Goal: Transaction & Acquisition: Purchase product/service

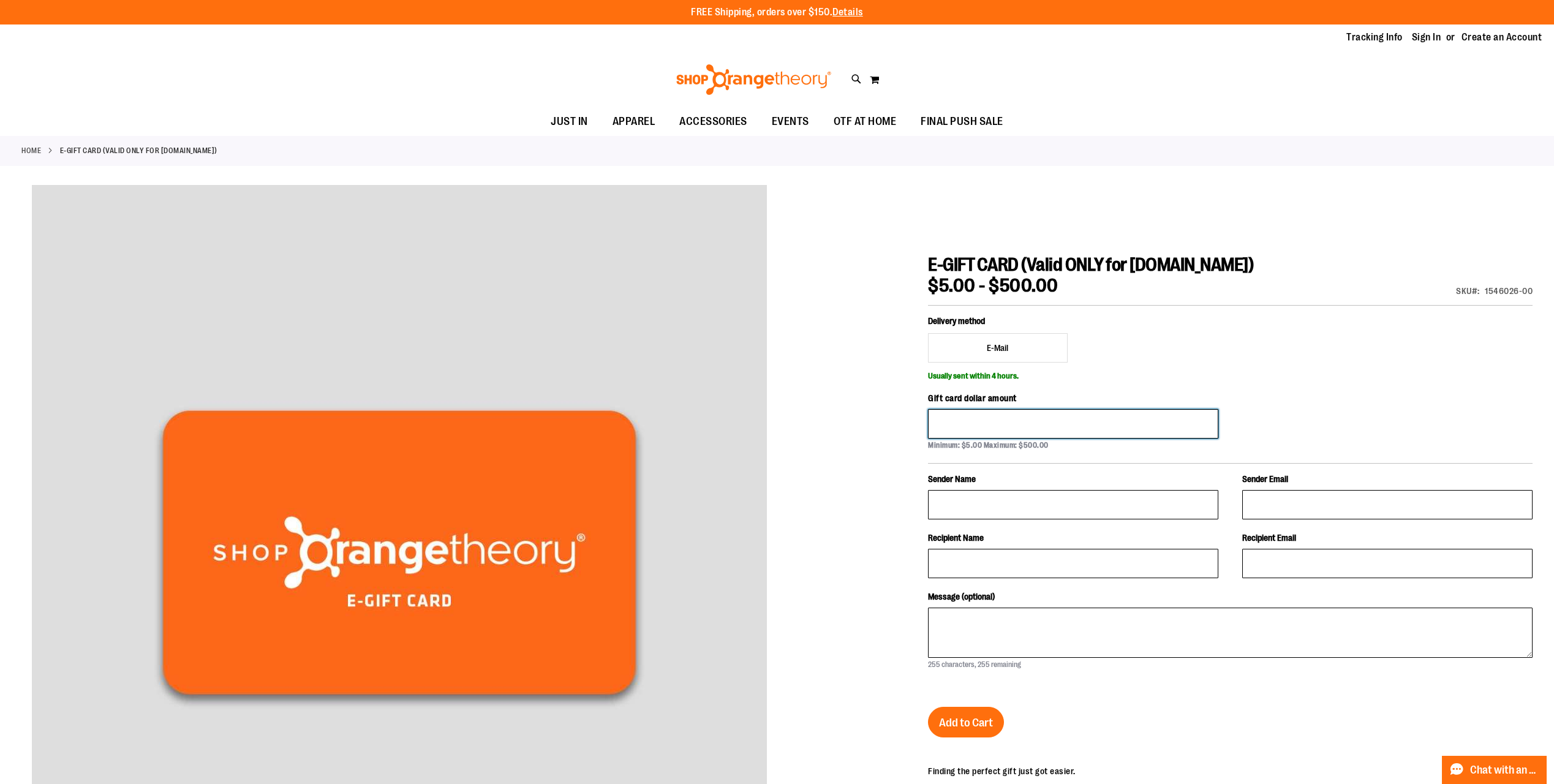
click at [1100, 415] on input "Gift card dollar amount" at bounding box center [1072, 423] width 290 height 29
click at [1145, 352] on div "Delivery method E-Mail" at bounding box center [1072, 339] width 290 height 48
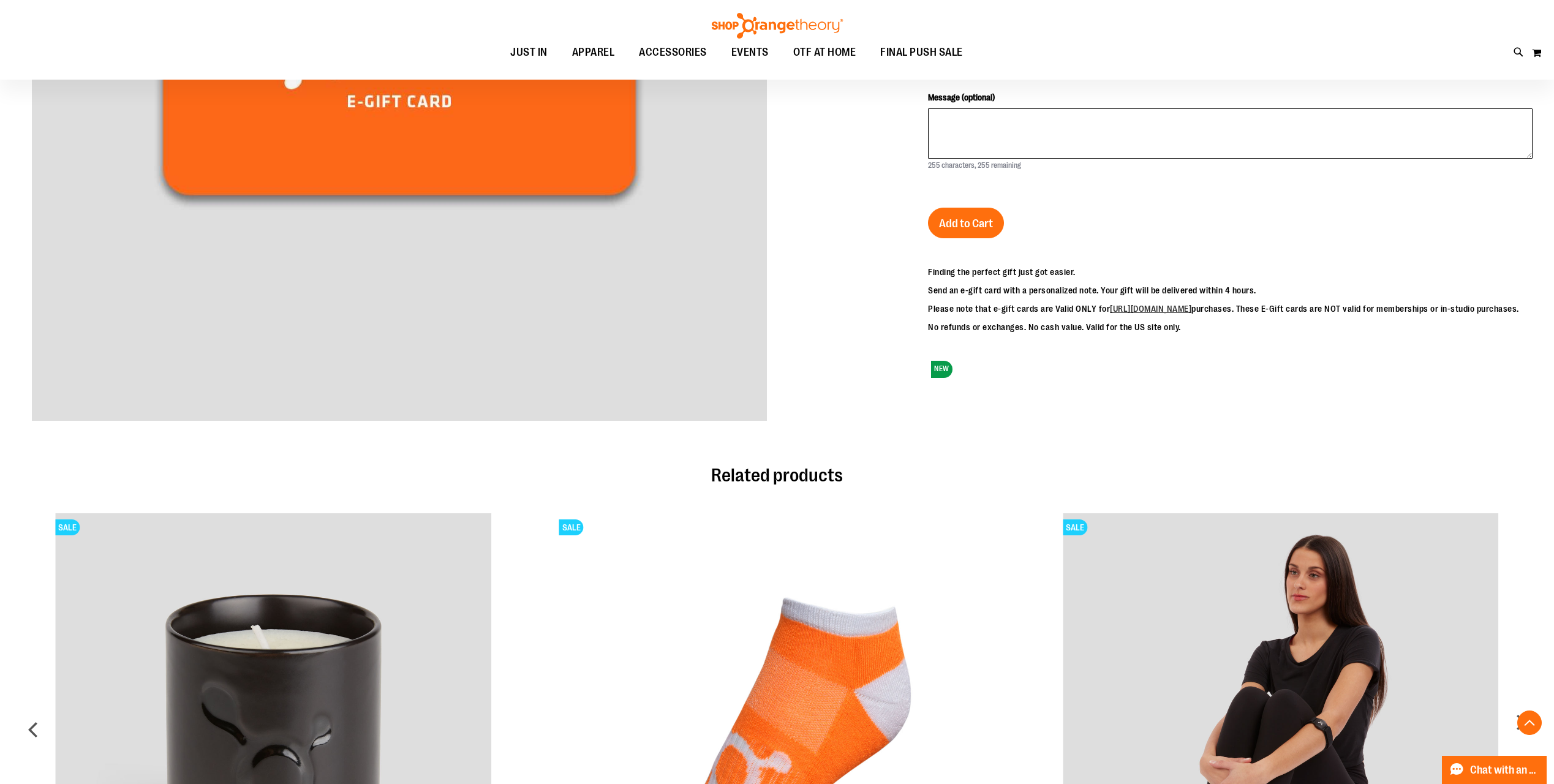
scroll to position [489, 0]
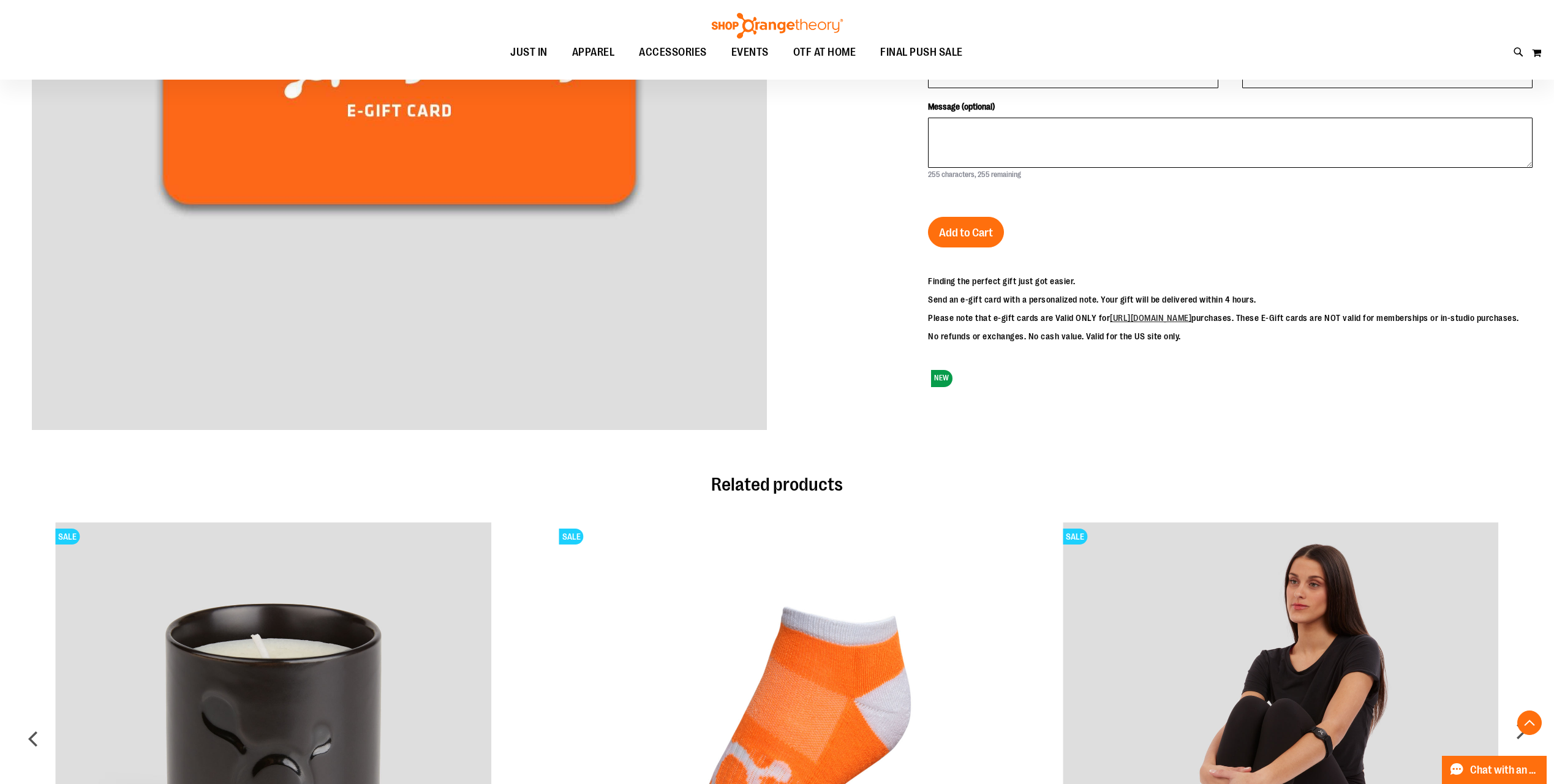
click at [1012, 342] on p "No refunds or exchanges. No cash value. Valid for the US site only." at bounding box center [1223, 336] width 591 height 12
drag, startPoint x: 1012, startPoint y: 349, endPoint x: 1034, endPoint y: 349, distance: 22.0
click at [1034, 342] on p "No refunds or exchanges. No cash value. Valid for the US site only." at bounding box center [1223, 336] width 591 height 12
click at [1034, 342] on p "No refunds or exchanges. No cash value. Valid for the US site only." at bounding box center [1223, 336] width 591 height 12
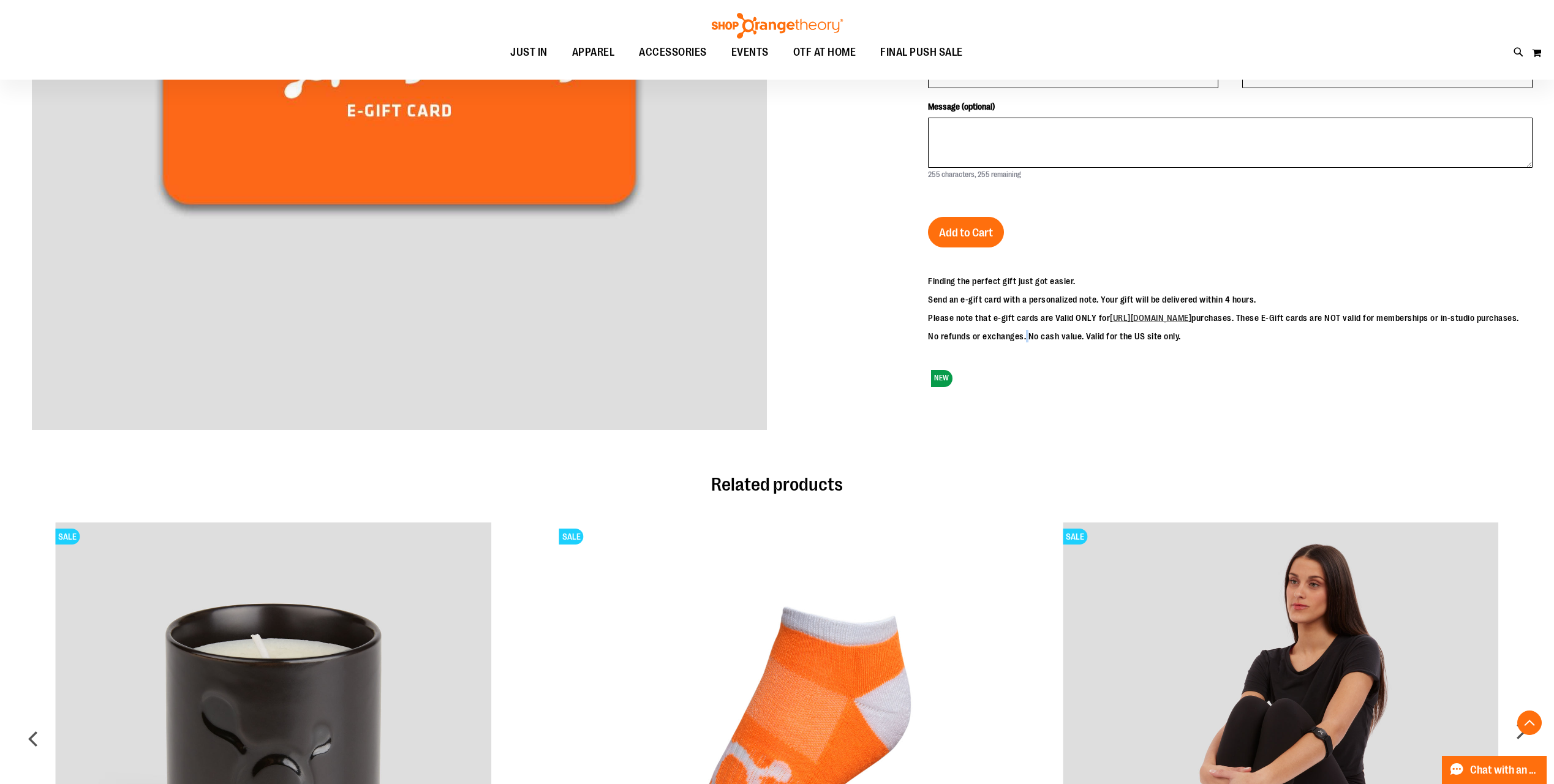
click at [1034, 342] on p "No refunds or exchanges. No cash value. Valid for the US site only." at bounding box center [1223, 336] width 591 height 12
click at [1052, 342] on p "No refunds or exchanges. No cash value. Valid for the US site only." at bounding box center [1223, 336] width 591 height 12
click at [1047, 342] on p "No refunds or exchanges. No cash value. Valid for the US site only." at bounding box center [1223, 336] width 591 height 12
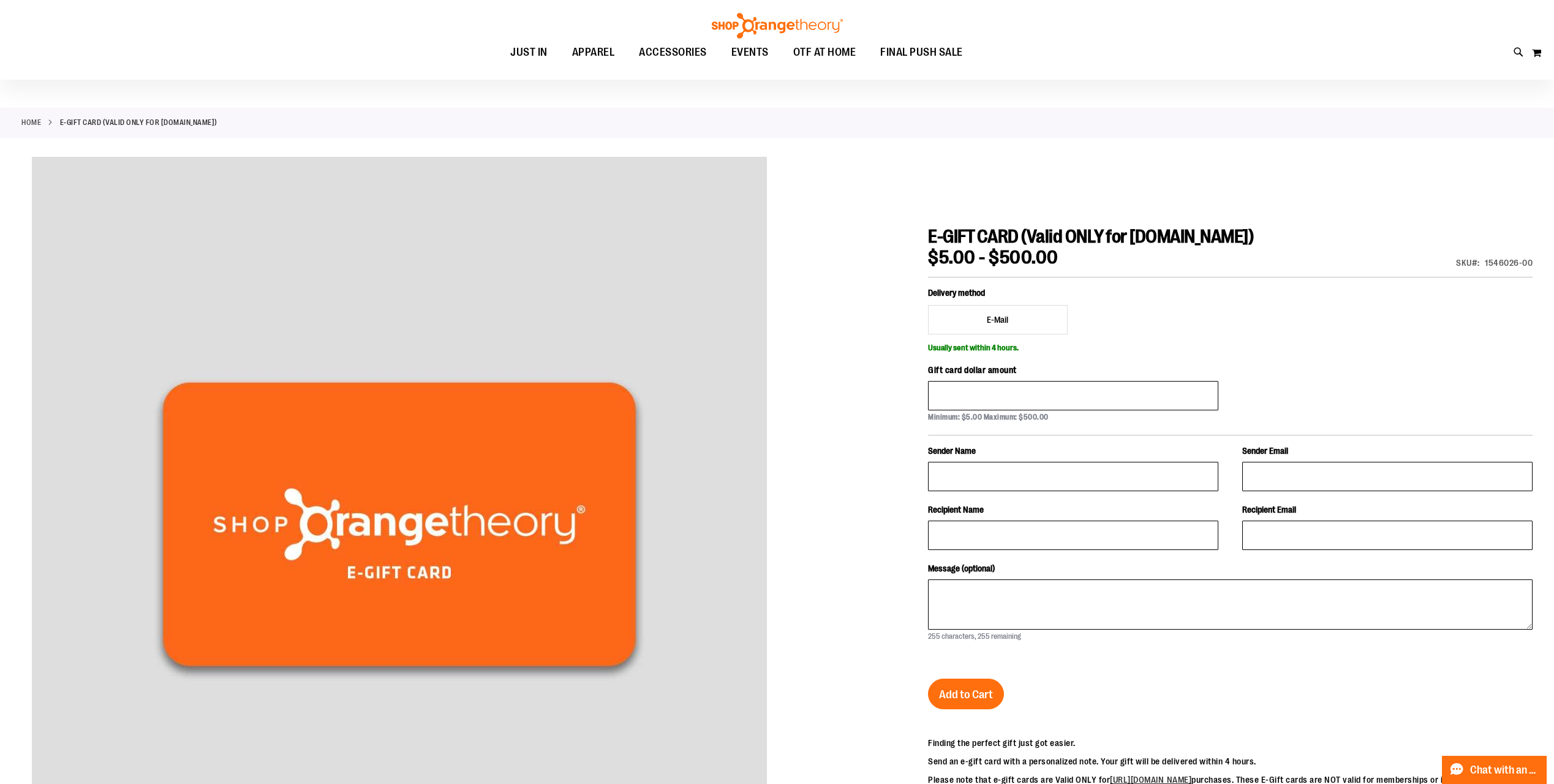
scroll to position [0, 0]
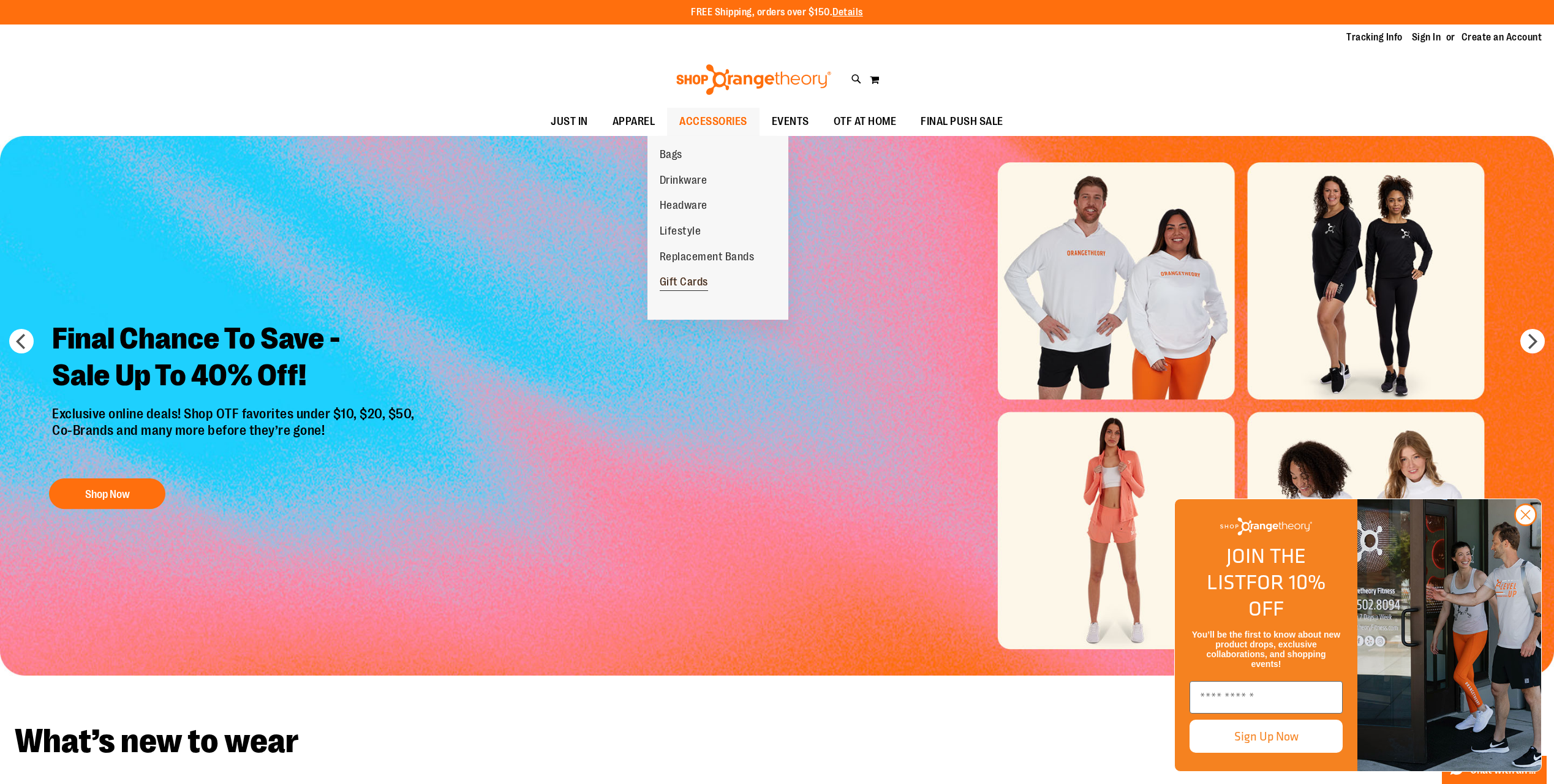
click at [692, 281] on span "Gift Cards" at bounding box center [684, 283] width 49 height 16
